Goal: Task Accomplishment & Management: Manage account settings

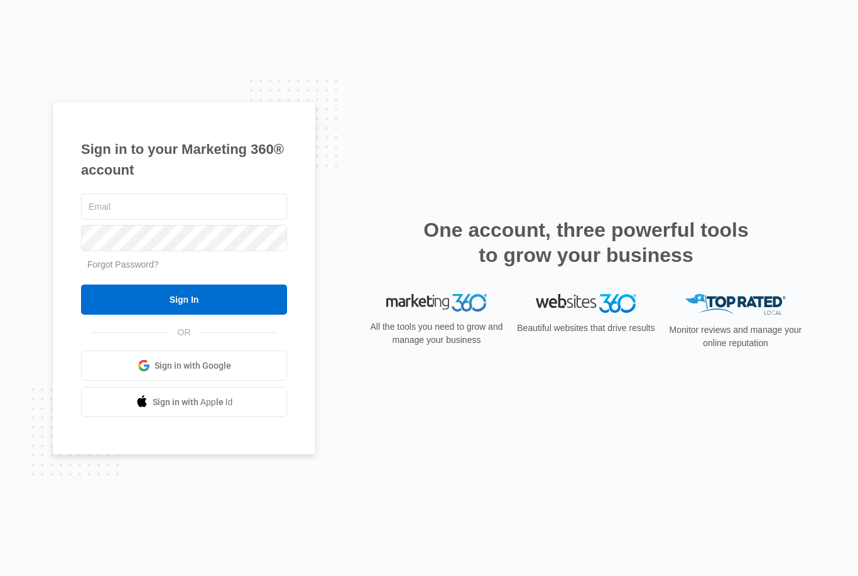
type input "[EMAIL_ADDRESS][DOMAIN_NAME]"
click at [184, 315] on input "Sign In" at bounding box center [184, 300] width 206 height 30
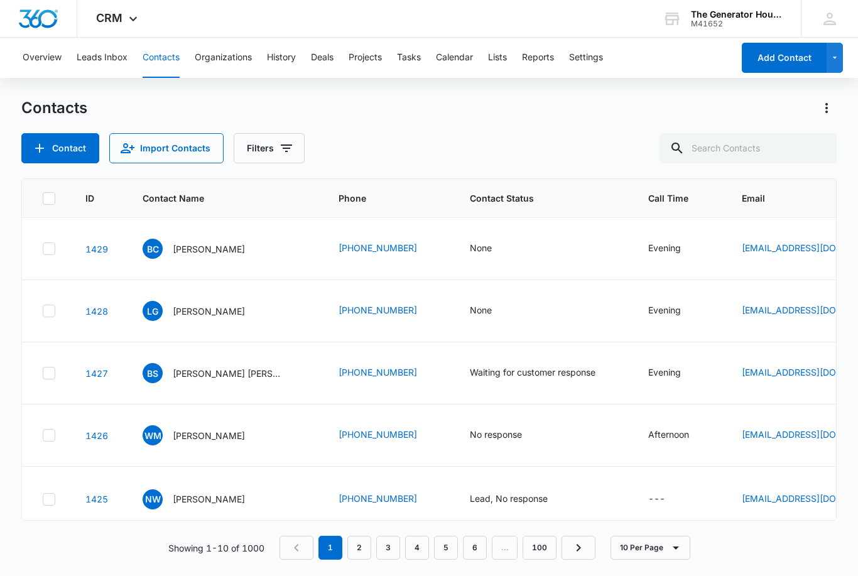
click at [477, 309] on div "None" at bounding box center [481, 310] width 22 height 13
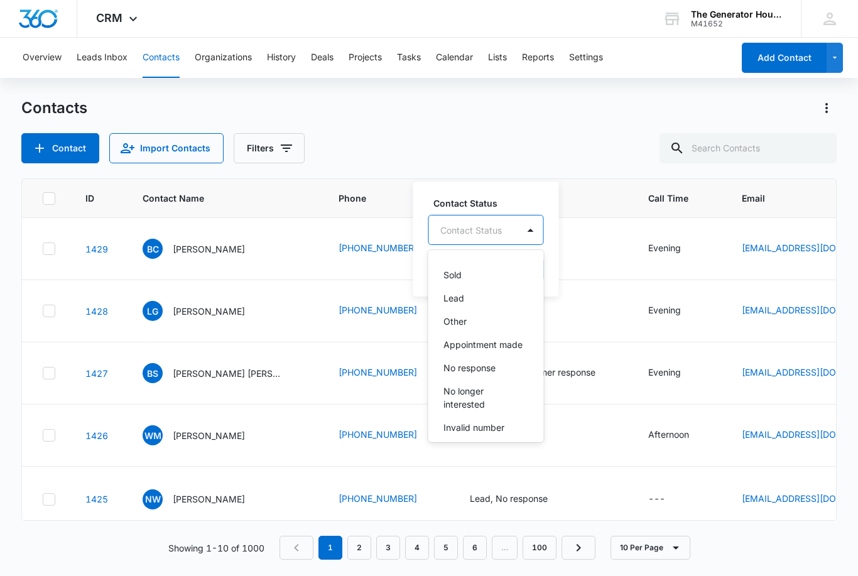
scroll to position [71, 0]
click at [503, 419] on p "Invalid number" at bounding box center [474, 425] width 61 height 13
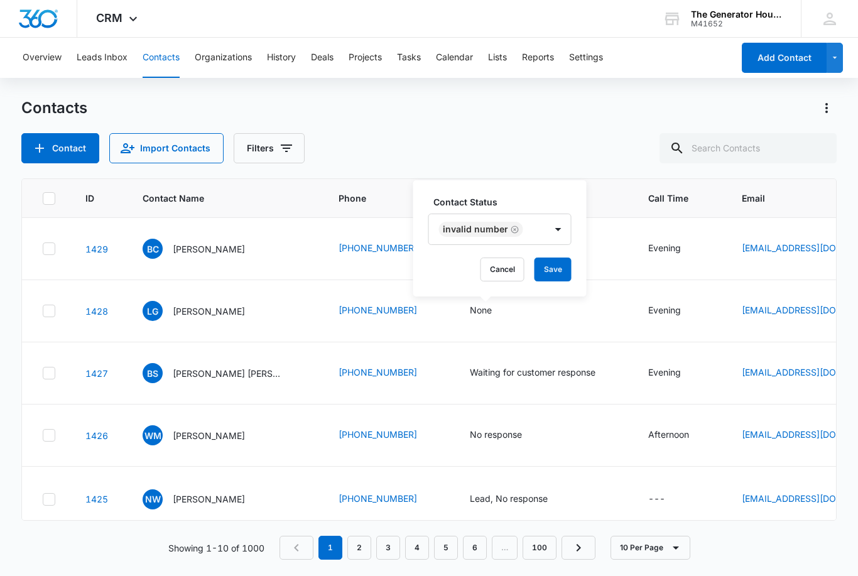
click at [553, 258] on button "Save" at bounding box center [553, 270] width 37 height 24
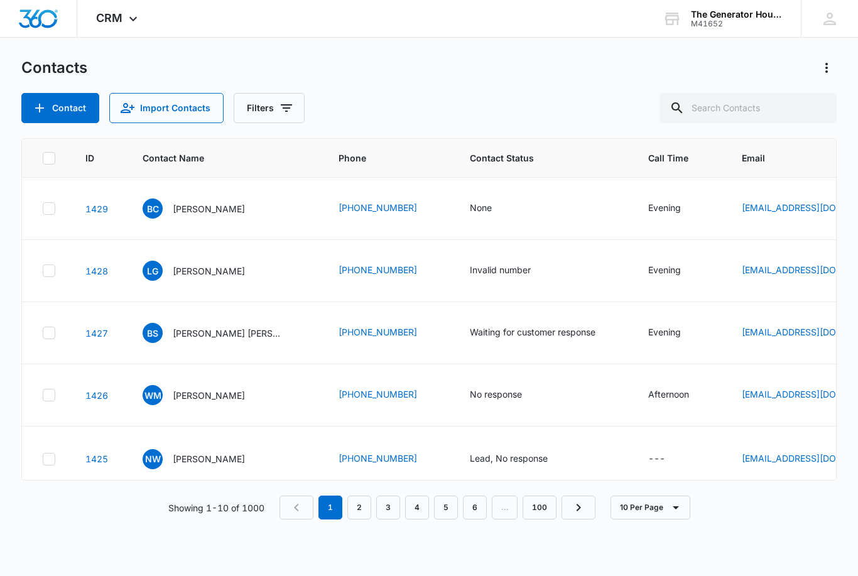
scroll to position [0, 0]
